Goal: Navigation & Orientation: Find specific page/section

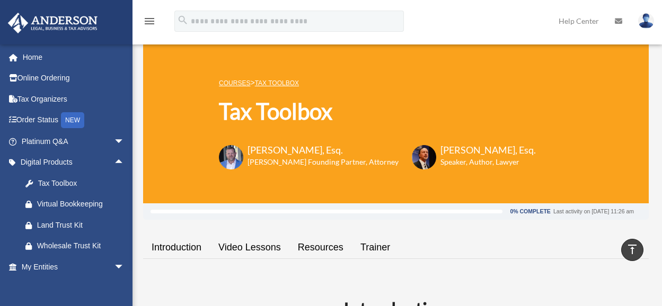
scroll to position [329, 0]
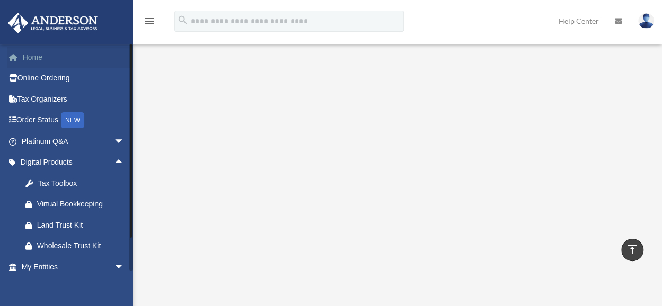
click at [23, 51] on link "Home" at bounding box center [73, 57] width 133 height 21
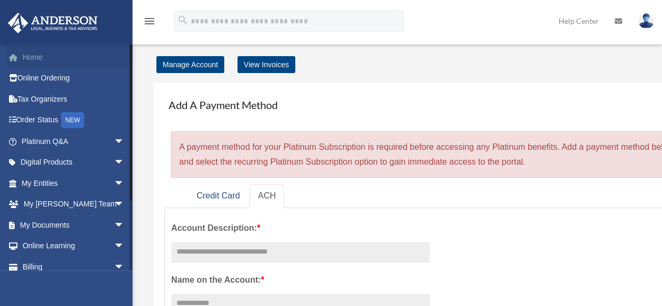
click at [41, 58] on link "Home" at bounding box center [73, 57] width 133 height 21
click at [54, 199] on link "My Anderson Team arrow_drop_down" at bounding box center [73, 204] width 133 height 21
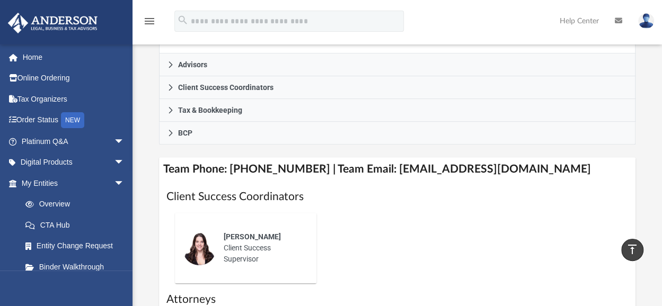
scroll to position [327, 0]
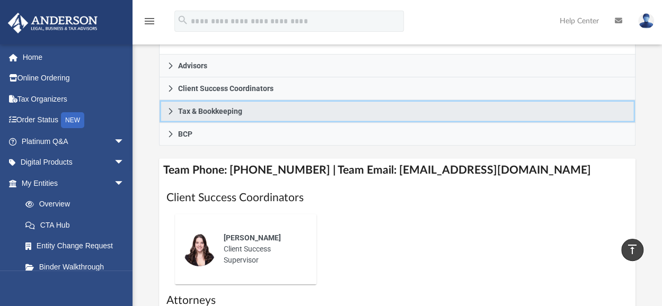
click at [172, 115] on icon at bounding box center [170, 111] width 7 height 7
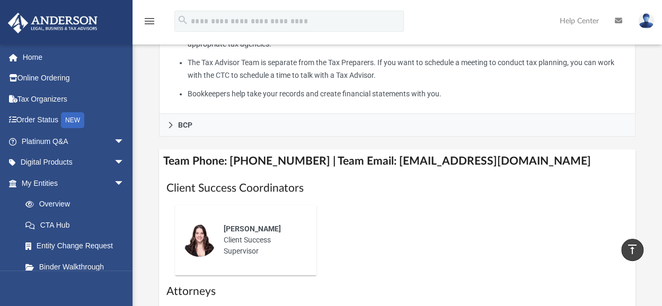
scroll to position [444, 0]
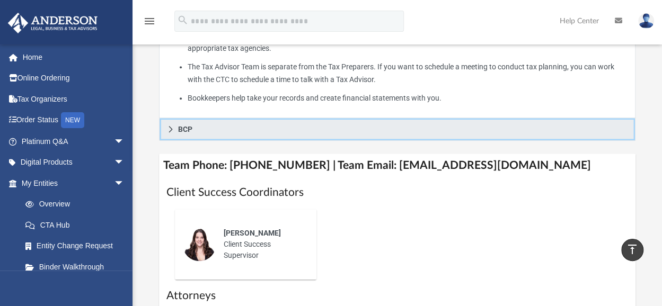
click at [173, 133] on icon at bounding box center [170, 129] width 7 height 7
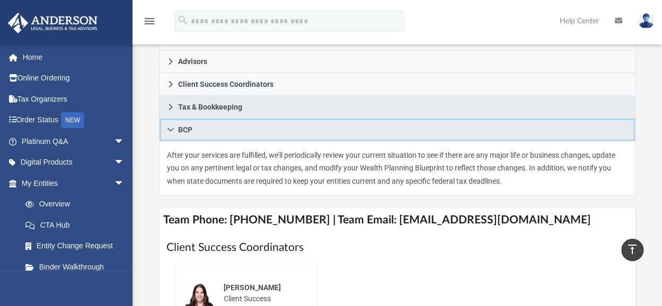
scroll to position [223, 0]
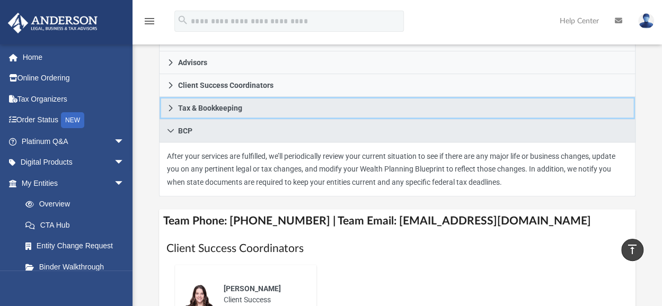
click at [167, 112] on icon at bounding box center [170, 107] width 7 height 7
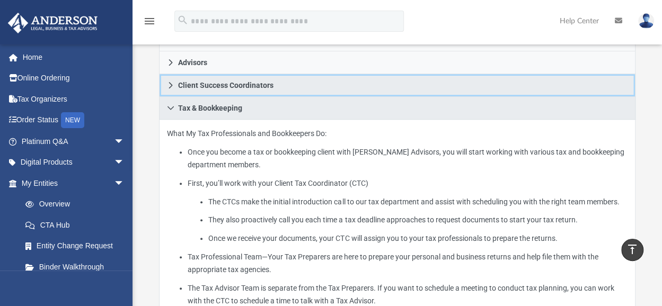
click at [169, 89] on icon at bounding box center [170, 85] width 7 height 7
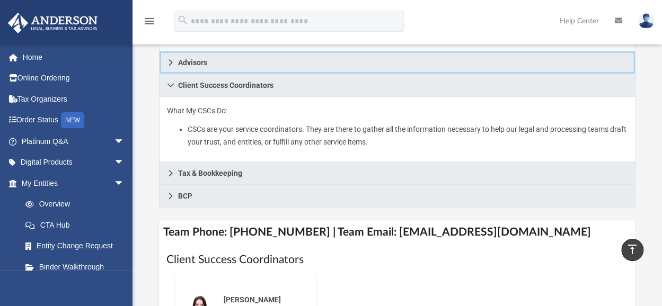
click at [174, 66] on icon at bounding box center [170, 62] width 7 height 7
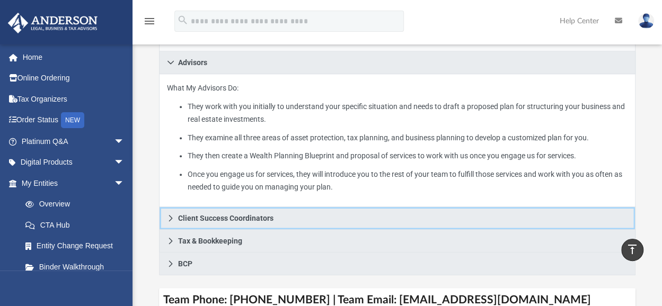
click at [190, 222] on span "Client Success Coordinators" at bounding box center [225, 218] width 95 height 7
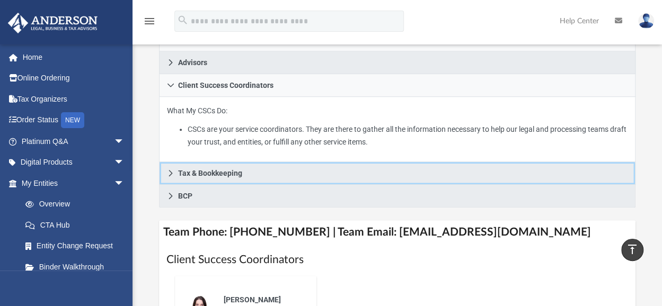
click at [172, 177] on icon at bounding box center [170, 173] width 7 height 7
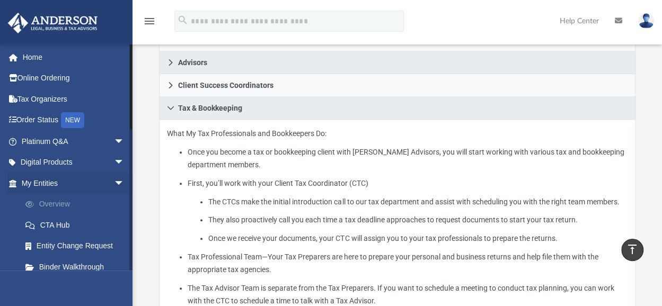
click at [61, 200] on link "Overview" at bounding box center [78, 204] width 126 height 21
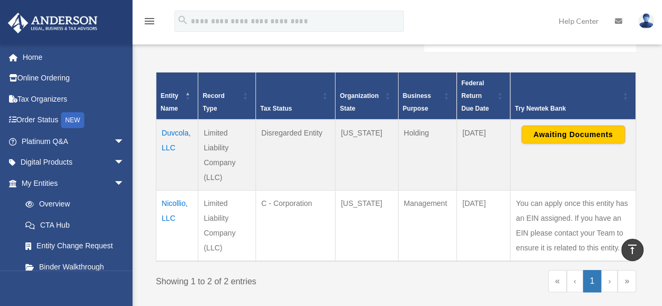
scroll to position [201, 0]
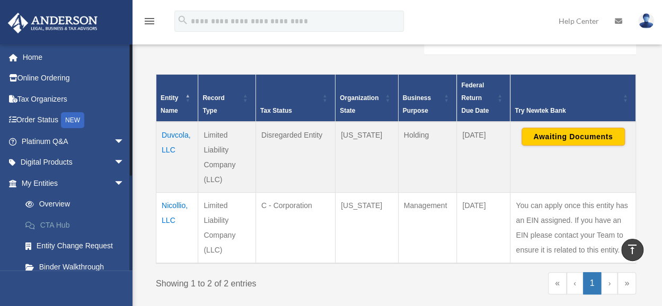
click at [60, 225] on link "CTA Hub" at bounding box center [78, 225] width 126 height 21
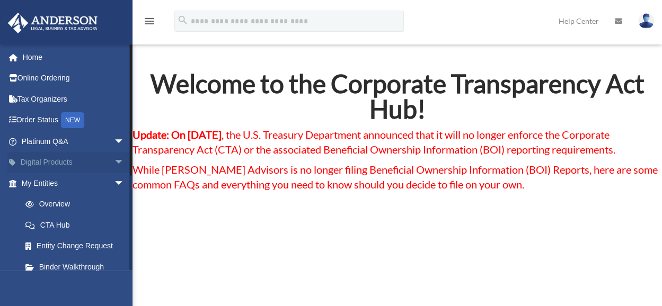
click at [56, 164] on link "Digital Products arrow_drop_down" at bounding box center [73, 162] width 133 height 21
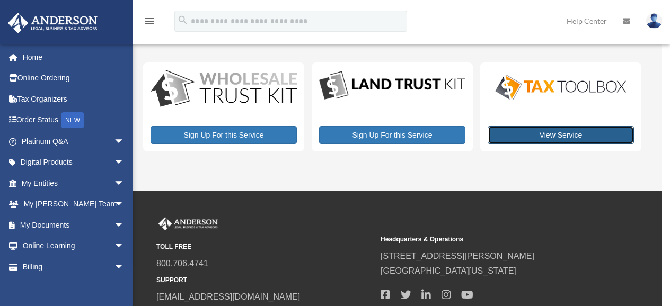
click at [551, 134] on link "View Service" at bounding box center [561, 135] width 146 height 18
